Goal: Navigation & Orientation: Find specific page/section

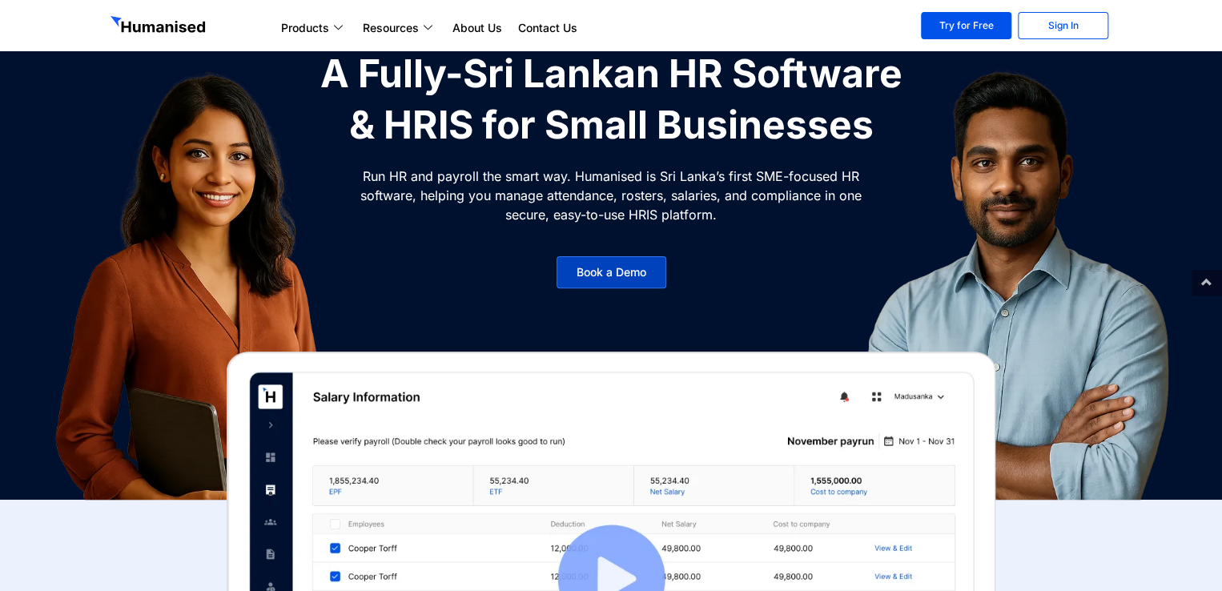
scroll to position [102, 0]
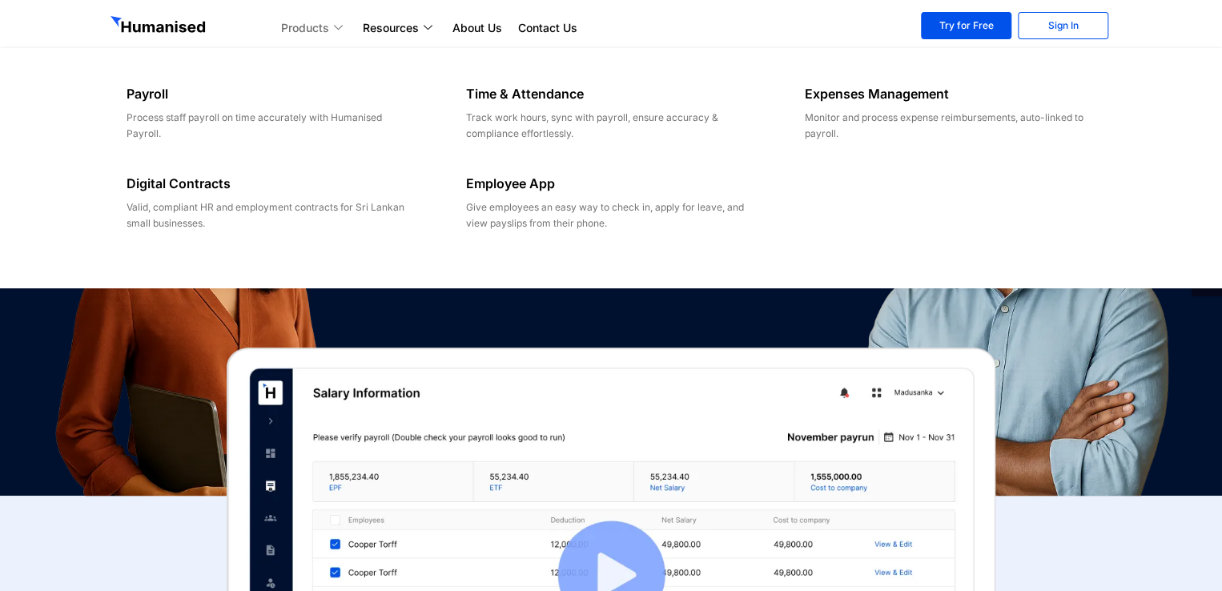
click at [346, 30] on icon at bounding box center [340, 27] width 13 height 9
click at [327, 24] on link "Products" at bounding box center [314, 27] width 82 height 19
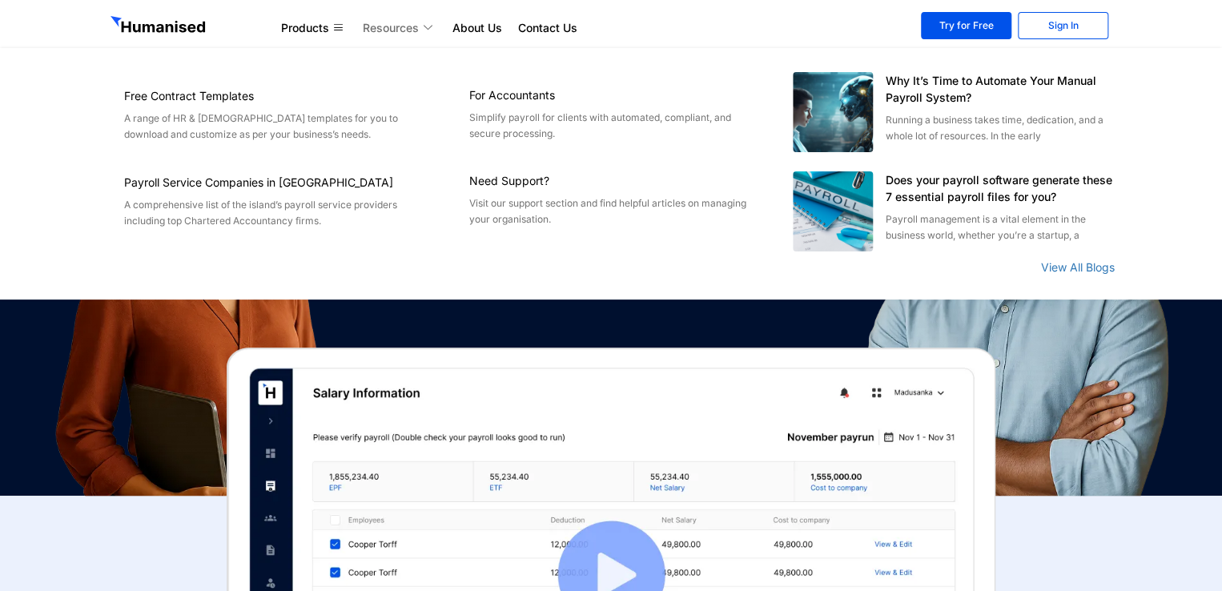
click at [429, 26] on icon at bounding box center [429, 27] width 13 height 9
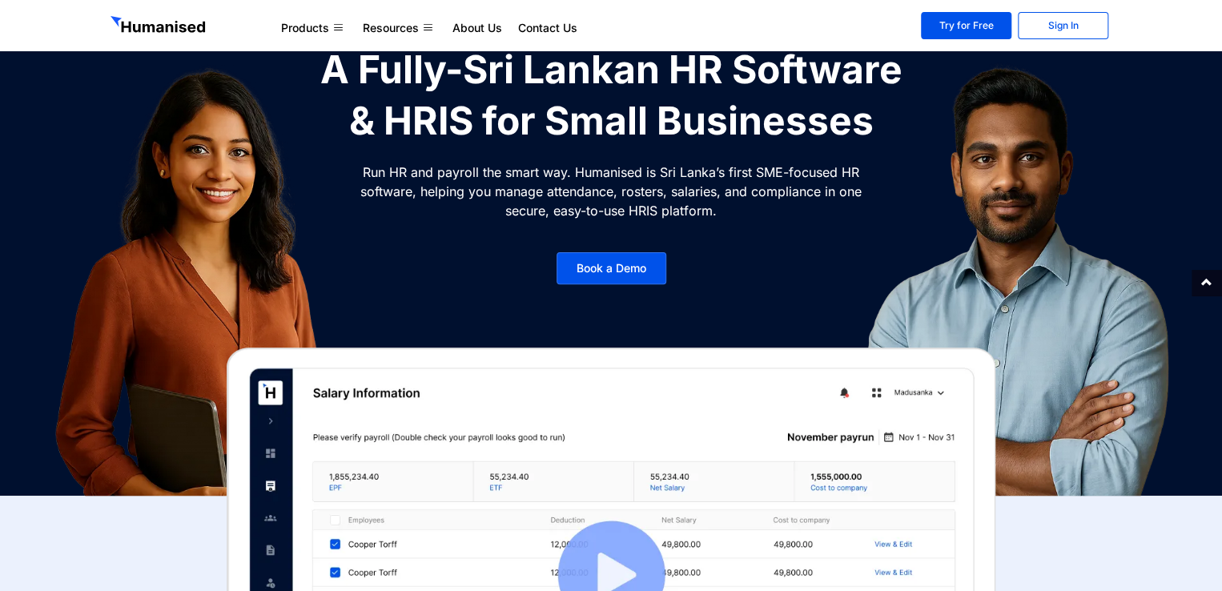
click at [181, 17] on img at bounding box center [159, 26] width 98 height 21
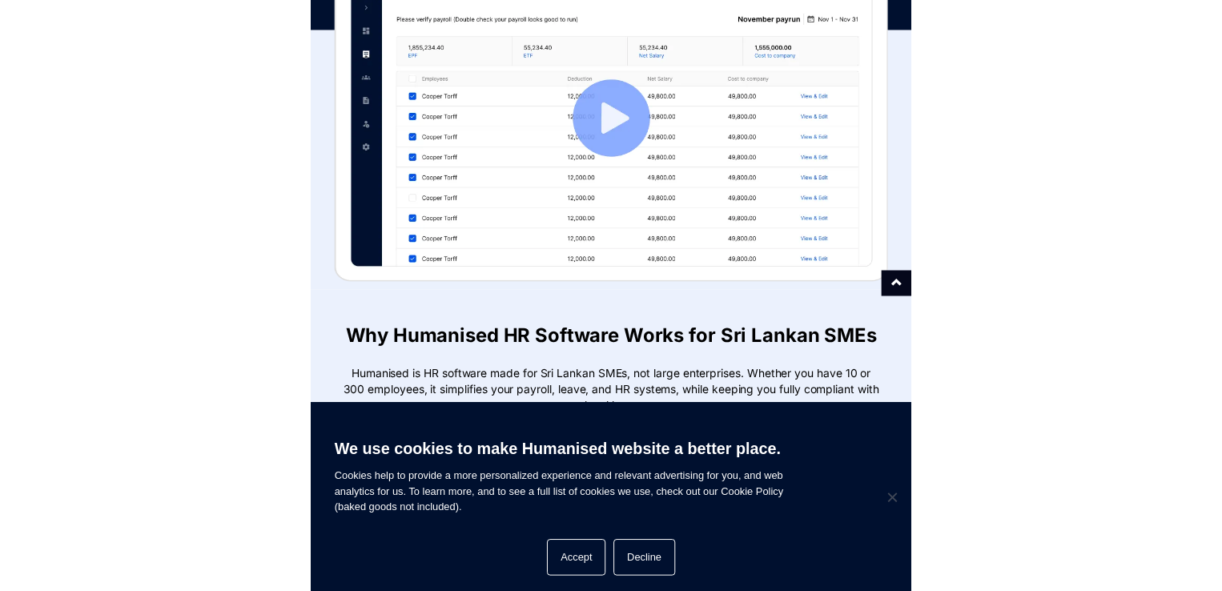
scroll to position [460, 0]
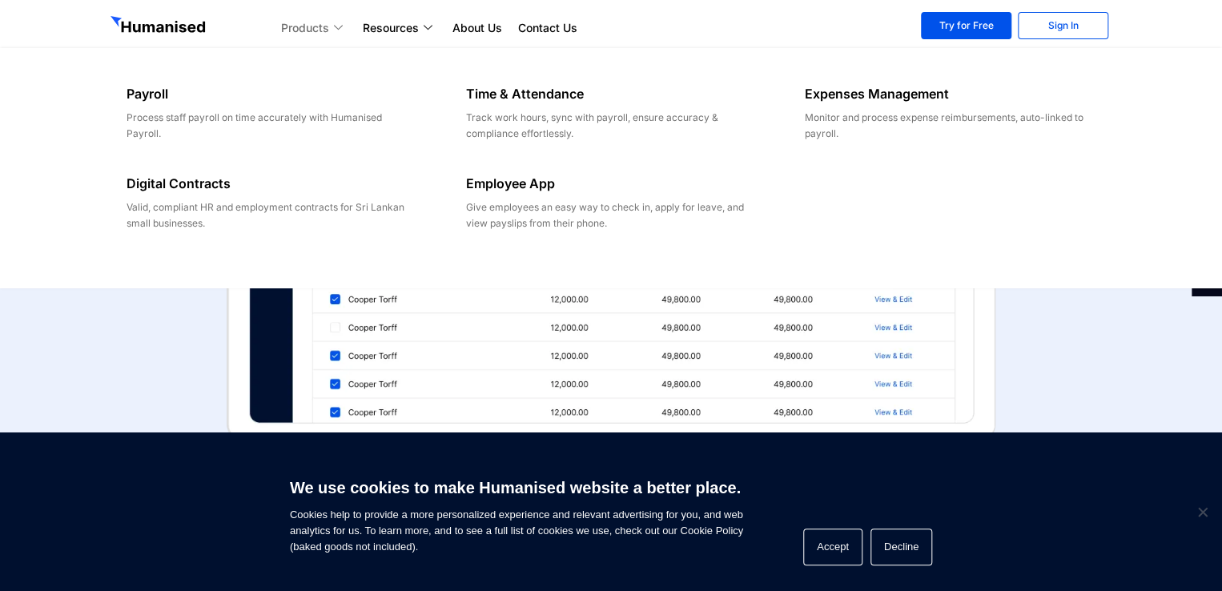
click at [341, 23] on icon at bounding box center [340, 27] width 13 height 9
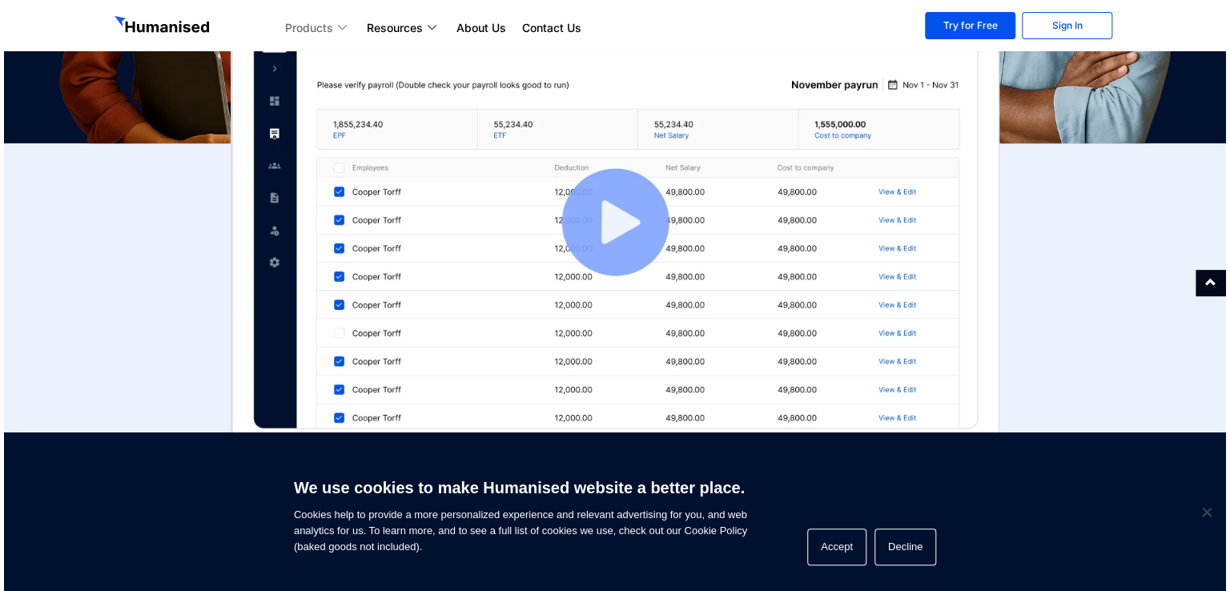
scroll to position [451, 0]
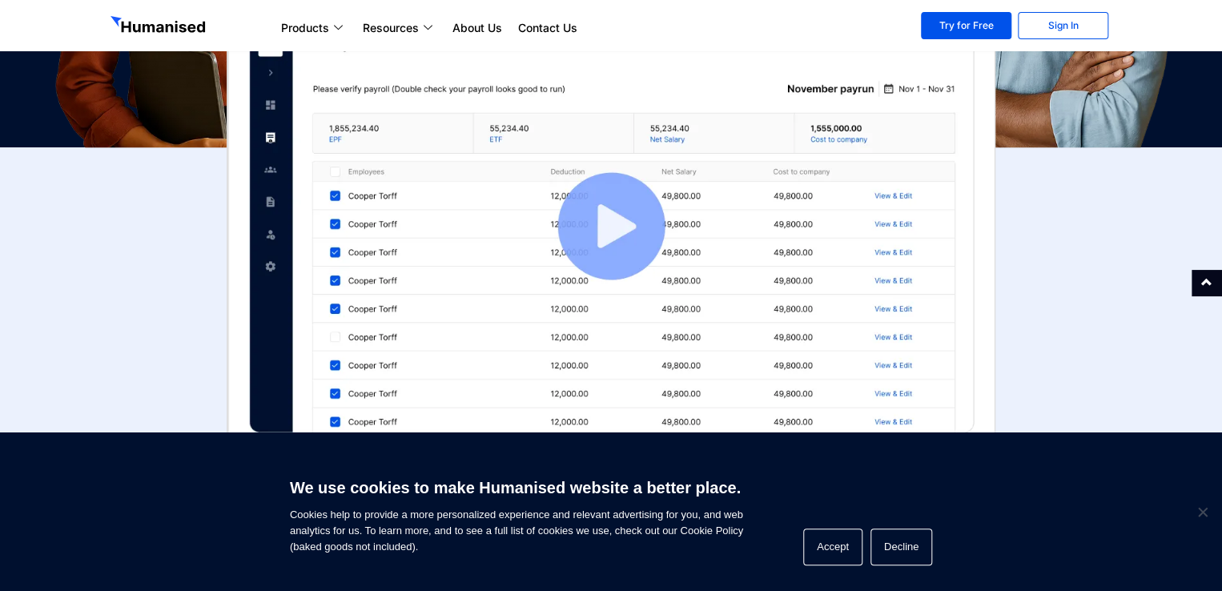
click at [618, 213] on img at bounding box center [611, 226] width 768 height 454
